Goal: Find specific page/section: Find specific page/section

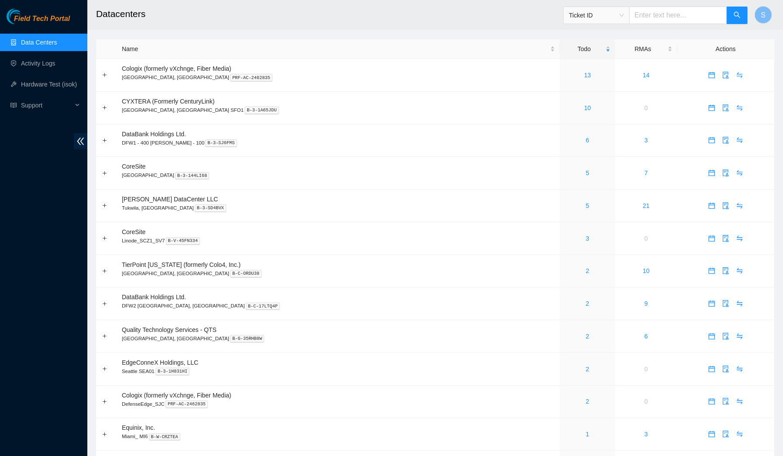
click at [295, 17] on h2 "Datacenters" at bounding box center [364, 14] width 536 height 28
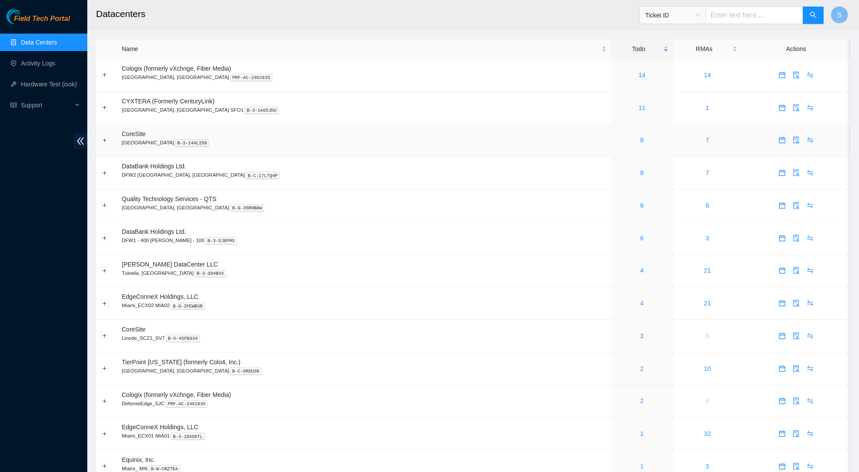
click at [320, 149] on td "CoreSite Santa Clara, CA SV4 B-3-144LI68" at bounding box center [364, 140] width 494 height 33
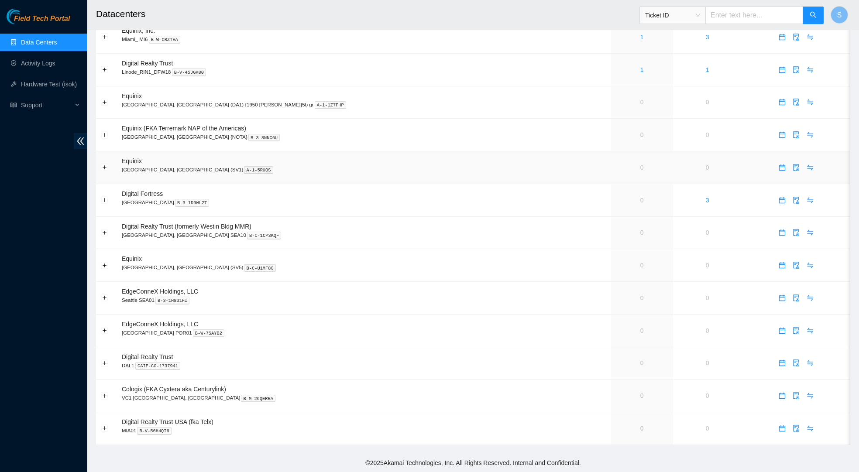
scroll to position [435, 0]
